Goal: Entertainment & Leisure: Consume media (video, audio)

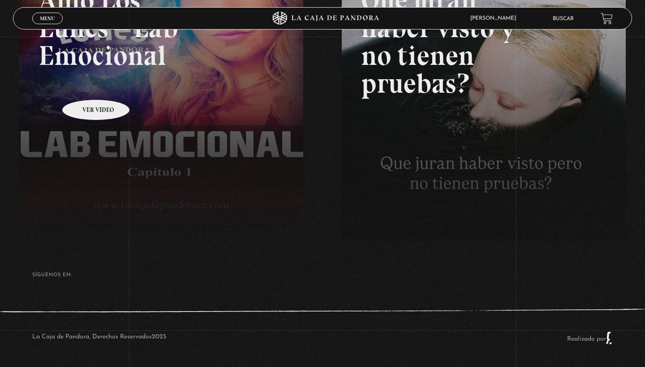
scroll to position [199, 0]
click at [55, 14] on link "Menu Cerrar" at bounding box center [47, 19] width 30 height 12
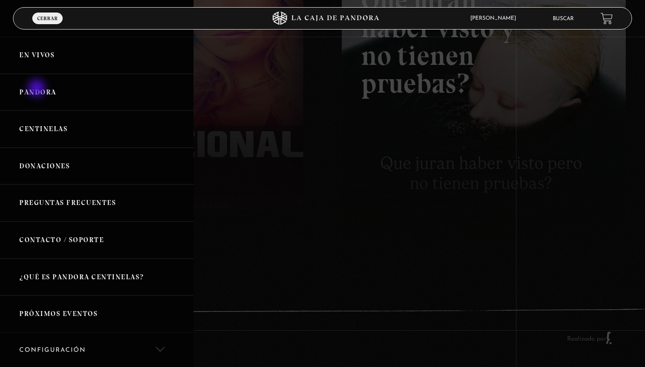
click at [38, 89] on link "Pandora" at bounding box center [97, 92] width 194 height 37
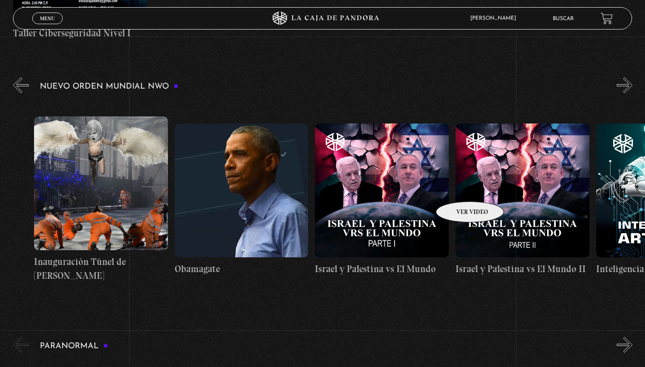
scroll to position [0, 10069]
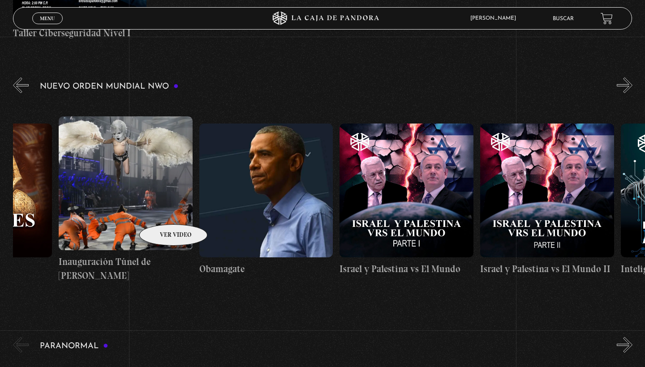
click at [162, 211] on figure at bounding box center [126, 183] width 134 height 134
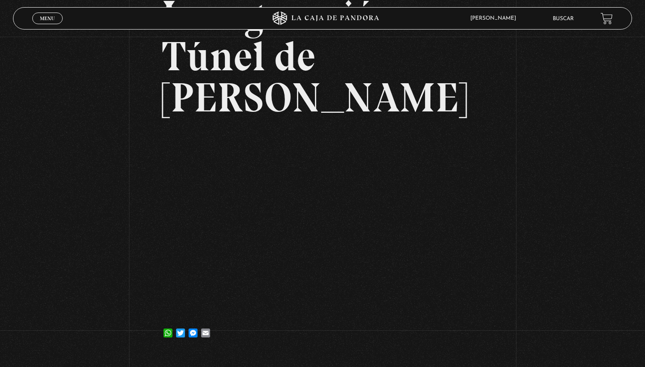
scroll to position [97, 0]
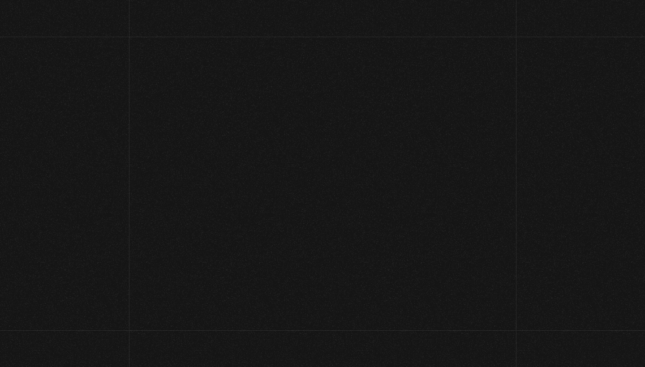
scroll to position [97, 0]
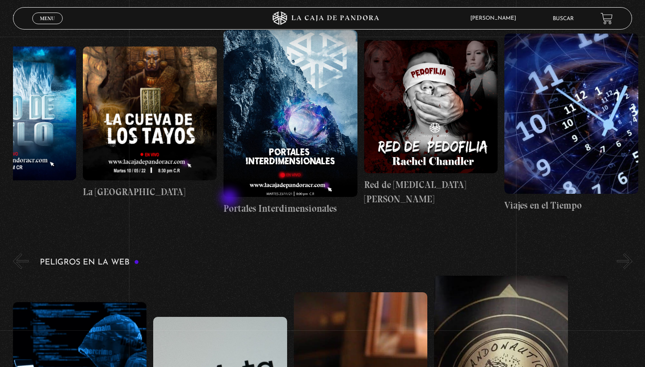
scroll to position [1874, 0]
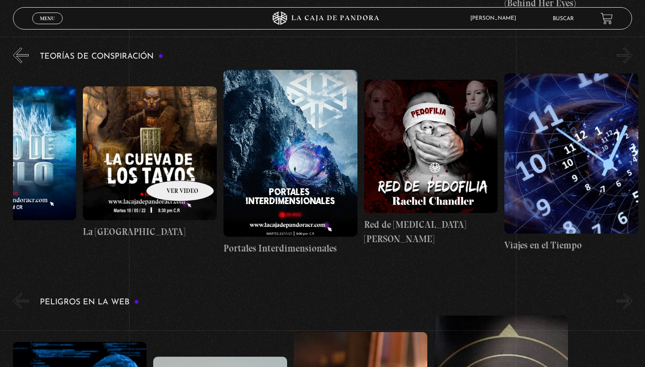
click at [168, 167] on figure at bounding box center [150, 153] width 134 height 134
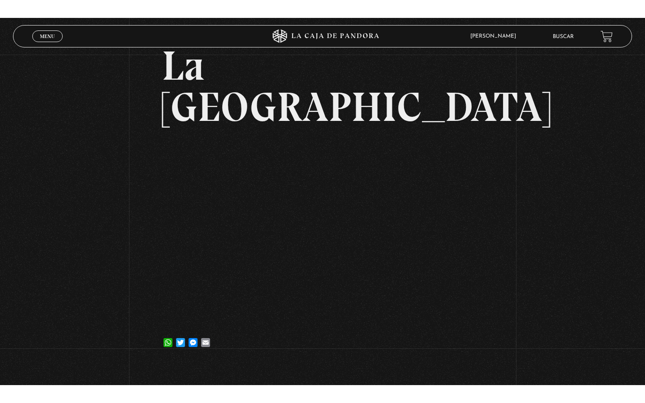
scroll to position [112, 0]
